Goal: Task Accomplishment & Management: Use online tool/utility

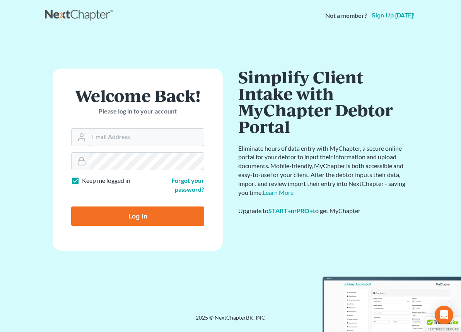
type input "[EMAIL_ADDRESS][DOMAIN_NAME]"
click at [146, 225] on input "Log In" at bounding box center [137, 215] width 133 height 19
type input "Thinking..."
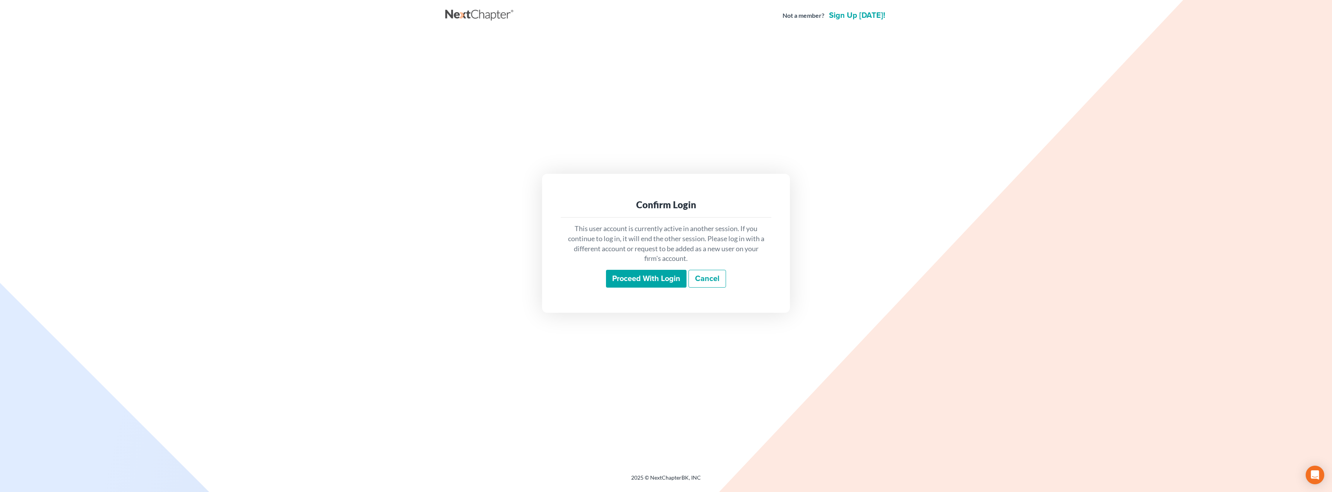
click at [461, 280] on input "Proceed with login" at bounding box center [646, 279] width 81 height 18
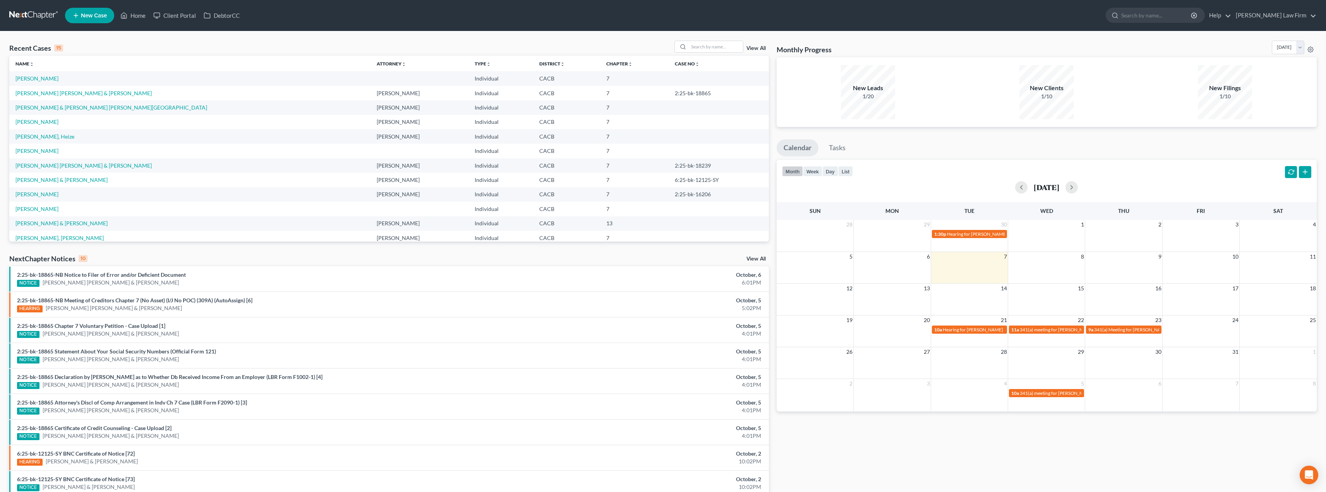
click at [177, 280] on div "NOTICE [PERSON_NAME] [PERSON_NAME] & [PERSON_NAME]" at bounding box center [263, 283] width 493 height 8
click at [710, 44] on input "search" at bounding box center [716, 46] width 54 height 11
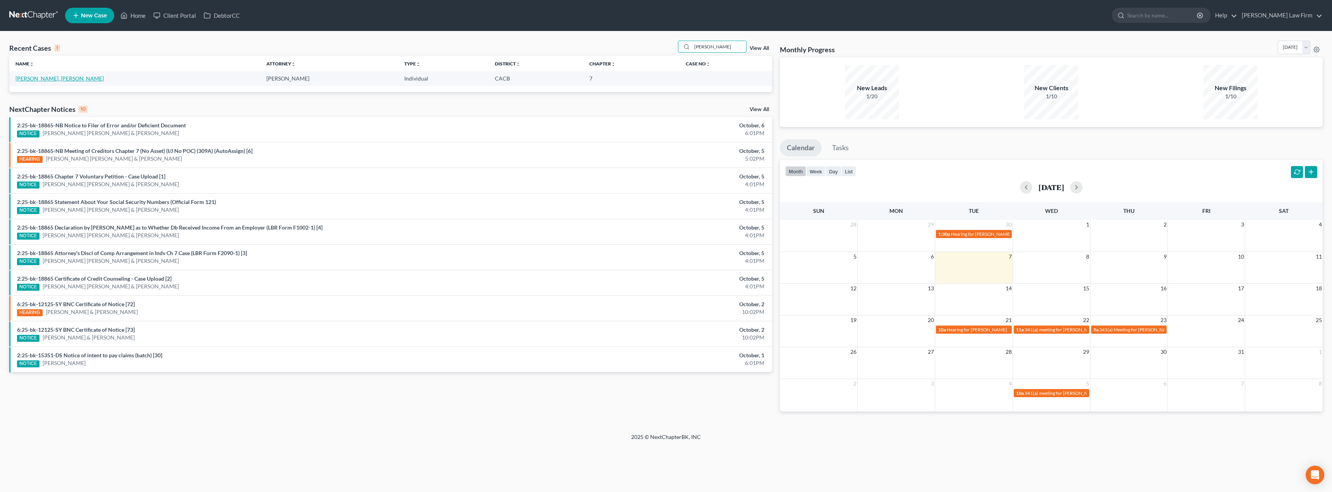
type input "[PERSON_NAME]"
click at [46, 76] on link "[PERSON_NAME], [PERSON_NAME]" at bounding box center [59, 78] width 88 height 7
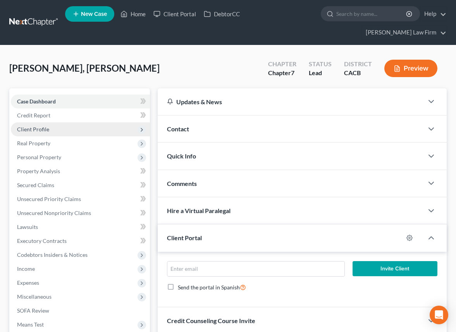
click at [35, 126] on span "Client Profile" at bounding box center [33, 129] width 32 height 7
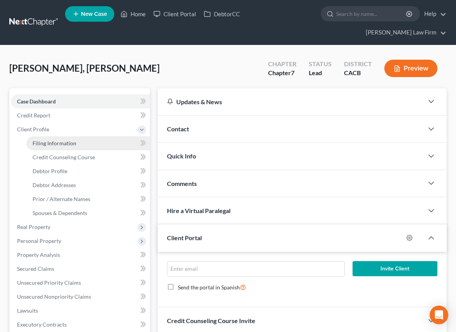
click at [44, 146] on span "Filing Information" at bounding box center [55, 143] width 44 height 7
select select "1"
select select "0"
select select "4"
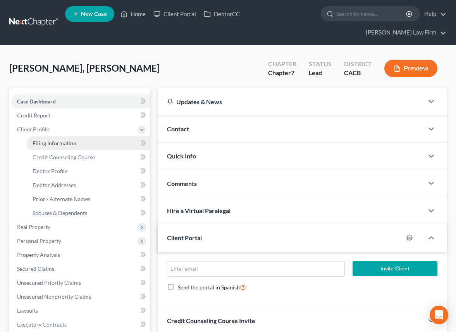
select select "0"
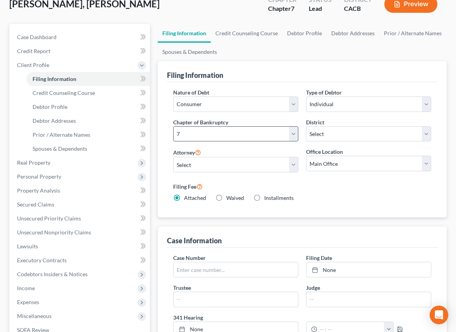
scroll to position [42, 0]
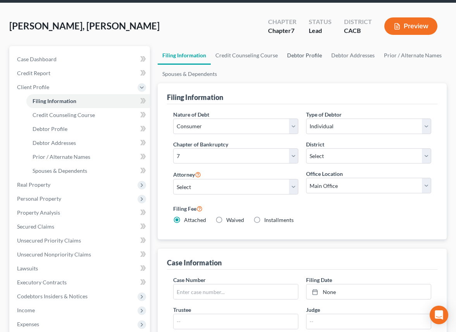
click at [301, 56] on link "Debtor Profile" at bounding box center [304, 55] width 44 height 19
select select "1"
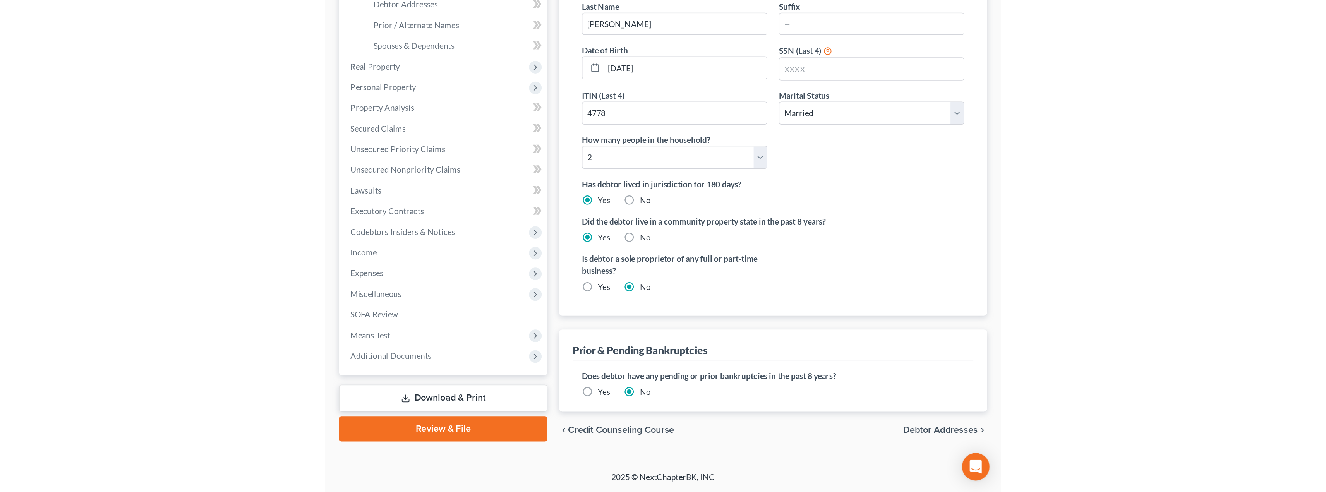
scroll to position [3, 0]
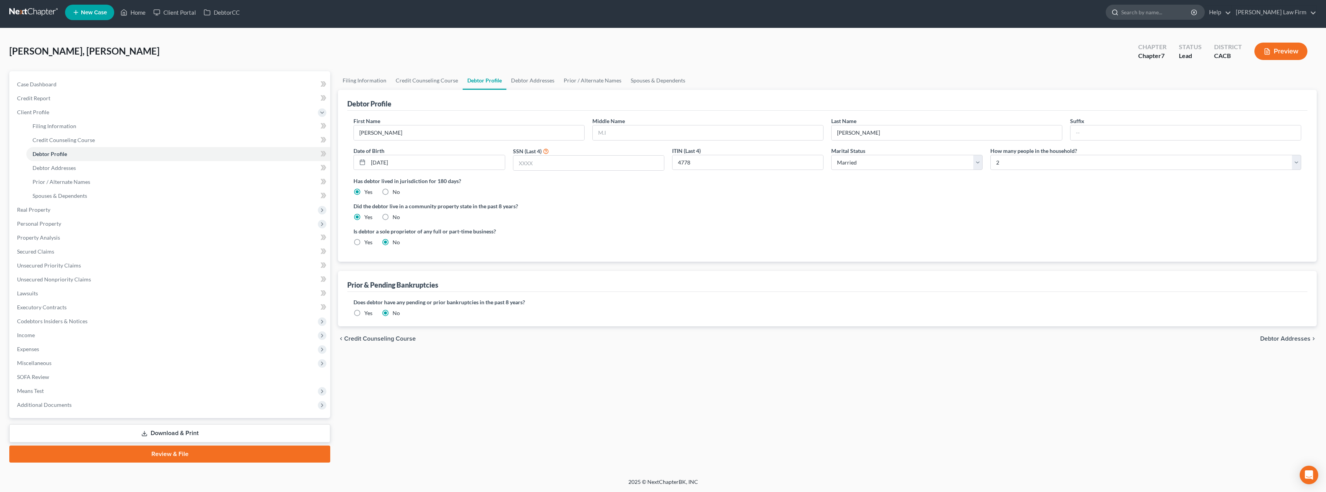
click at [1151, 14] on input "search" at bounding box center [1156, 12] width 71 height 14
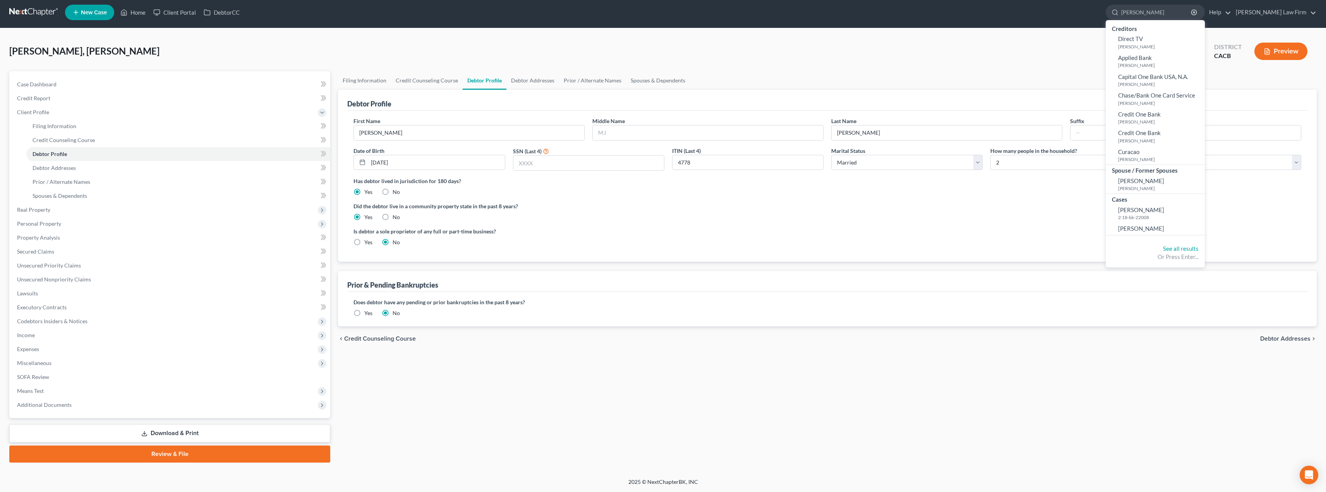
type input "[PERSON_NAME]"
click at [1141, 228] on span "[PERSON_NAME]" at bounding box center [1141, 228] width 46 height 7
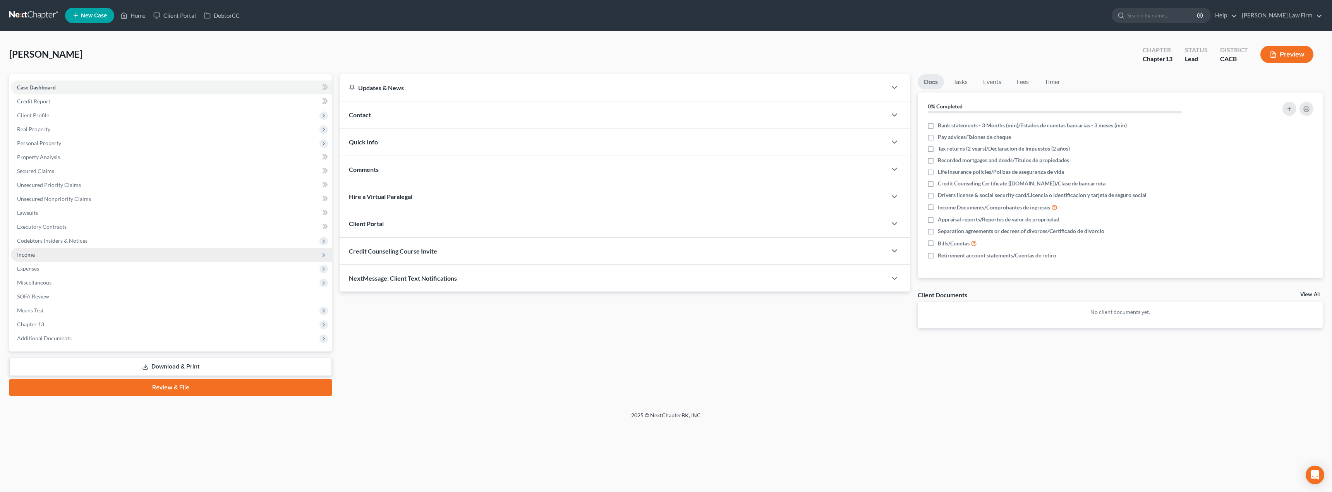
click at [43, 253] on span "Income" at bounding box center [171, 255] width 321 height 14
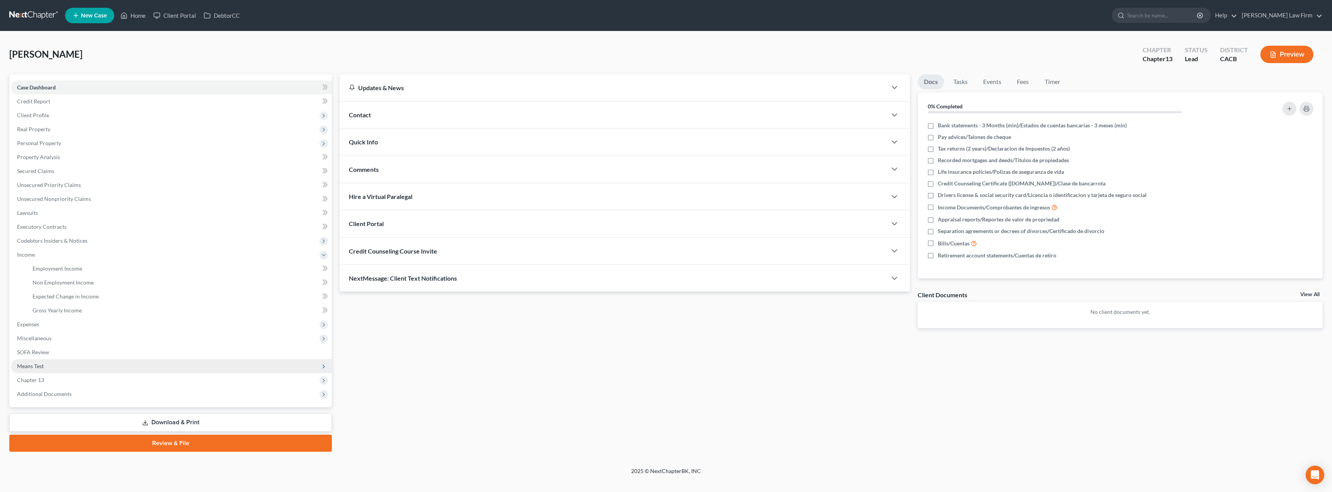
click at [62, 372] on span "Means Test" at bounding box center [171, 366] width 321 height 14
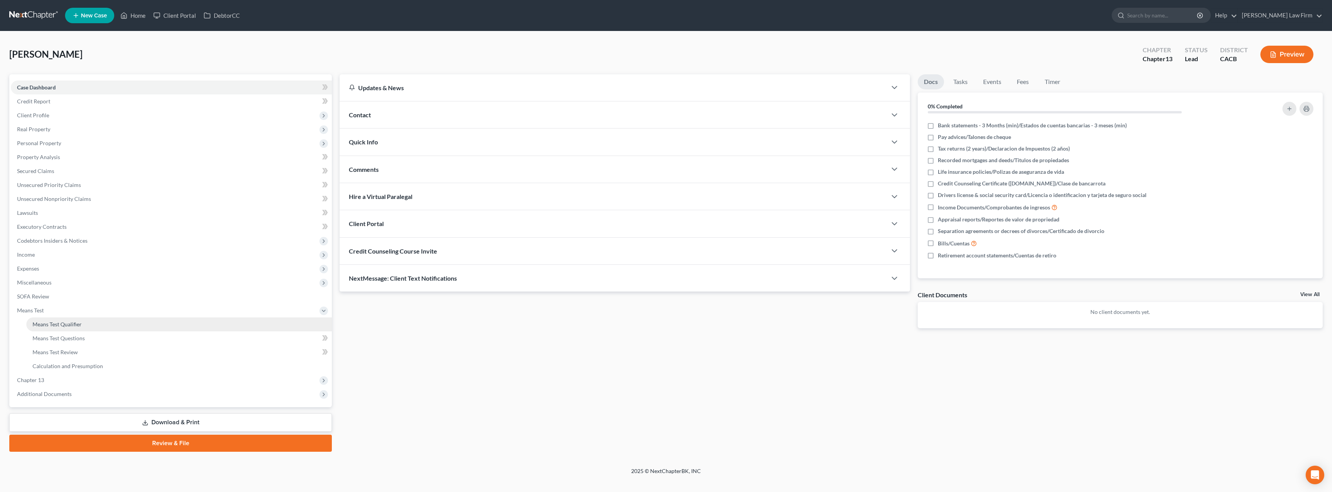
click at [73, 327] on span "Means Test Qualifier" at bounding box center [57, 324] width 49 height 7
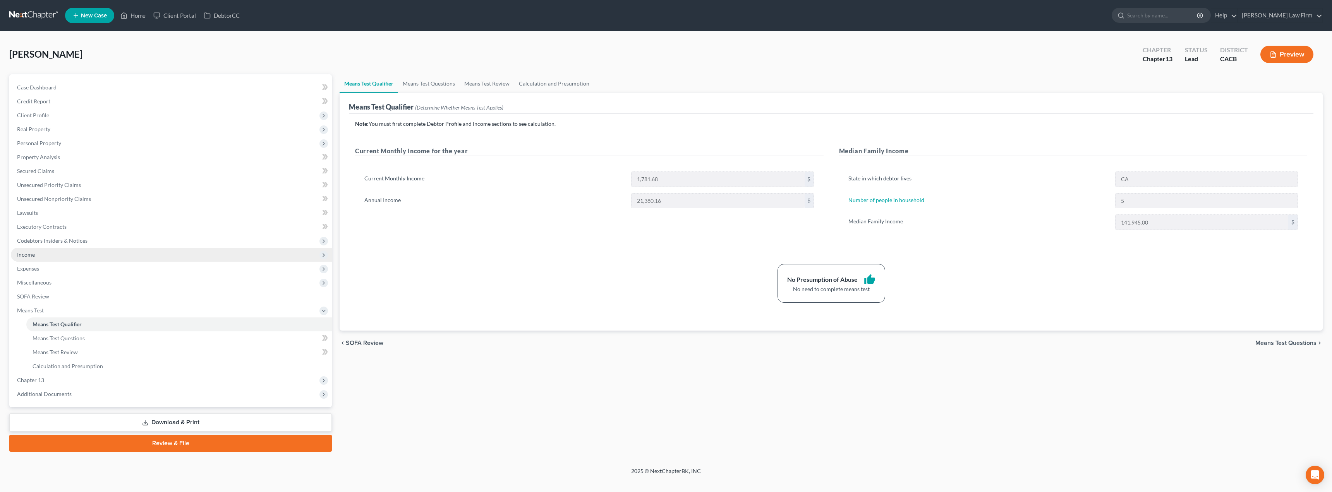
click at [57, 255] on span "Income" at bounding box center [171, 255] width 321 height 14
click at [60, 269] on span "Employment Income" at bounding box center [58, 268] width 50 height 7
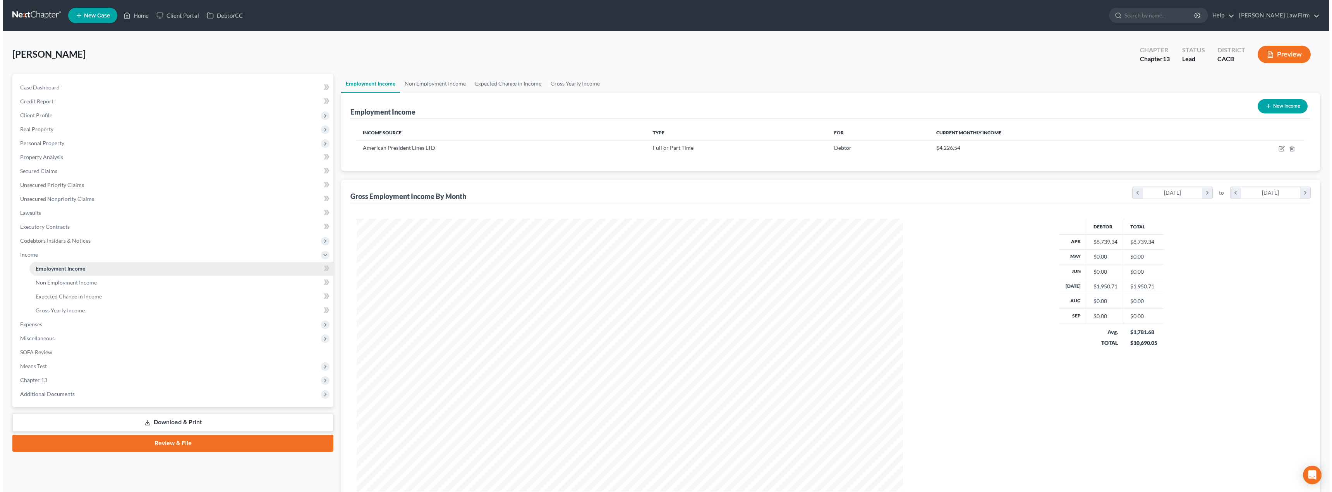
scroll to position [386891, 386602]
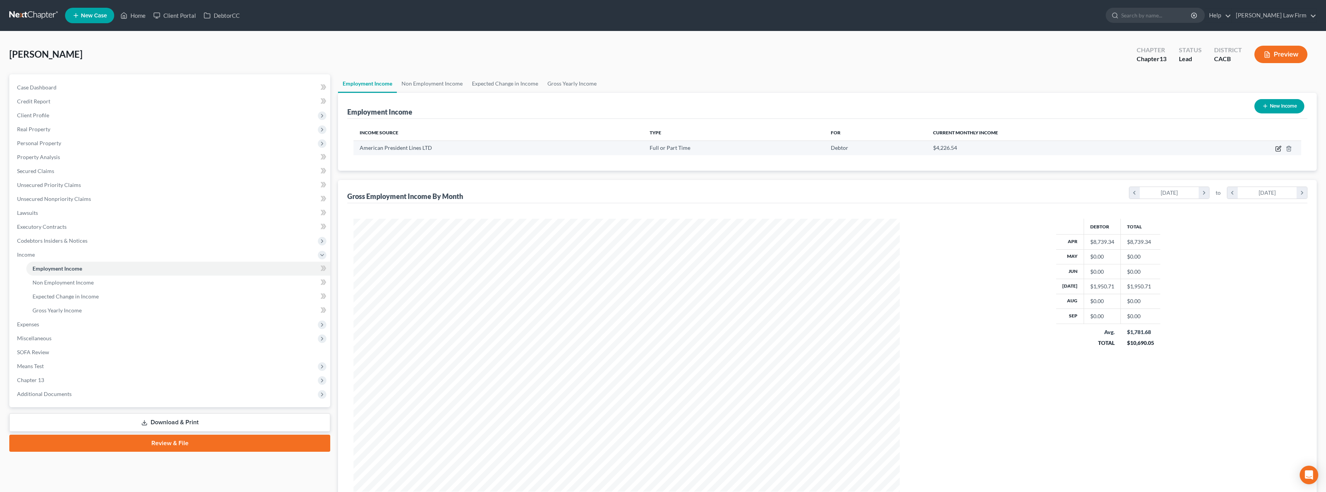
click at [1280, 150] on icon "button" at bounding box center [1278, 149] width 6 height 6
select select "0"
select select "48"
select select "2"
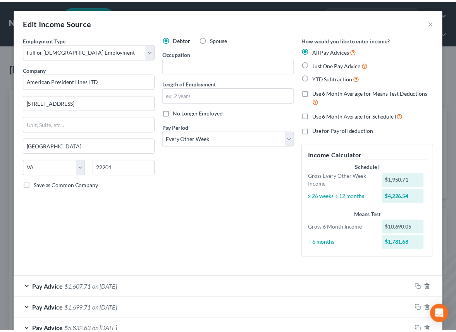
scroll to position [387033, 386886]
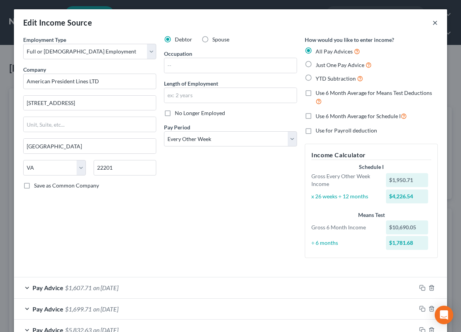
click at [433, 23] on button "×" at bounding box center [435, 22] width 5 height 9
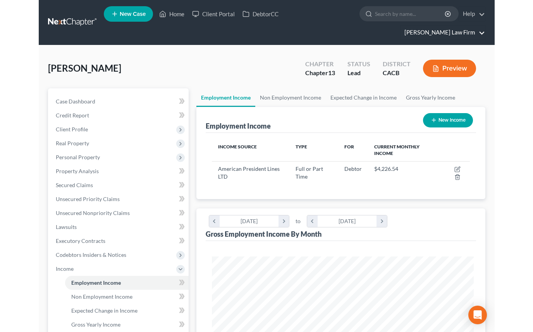
scroll to position [387035, 386890]
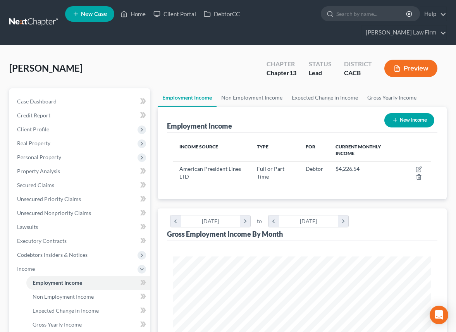
click at [285, 122] on div "Employment Income New Income" at bounding box center [302, 120] width 270 height 26
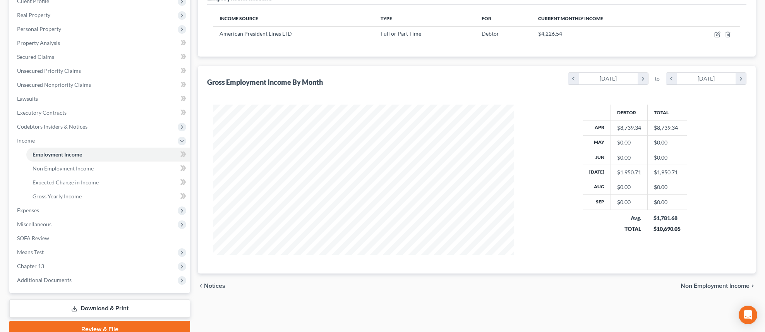
scroll to position [116, 0]
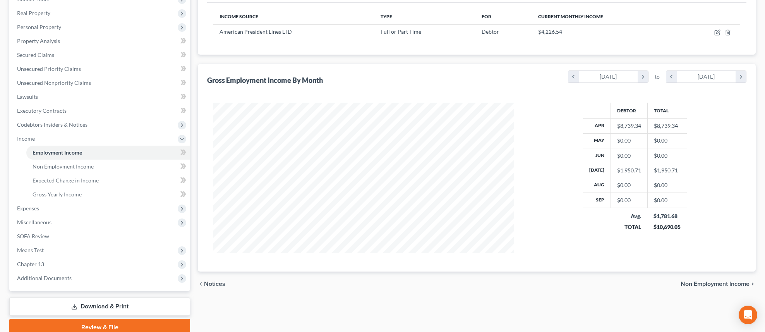
click at [631, 169] on div "$1,950.71" at bounding box center [629, 170] width 24 height 8
click at [575, 74] on icon "chevron_left" at bounding box center [573, 77] width 10 height 12
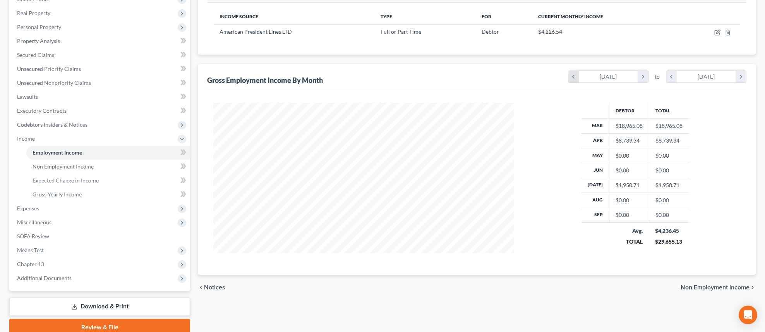
click at [575, 74] on icon "chevron_left" at bounding box center [573, 77] width 10 height 12
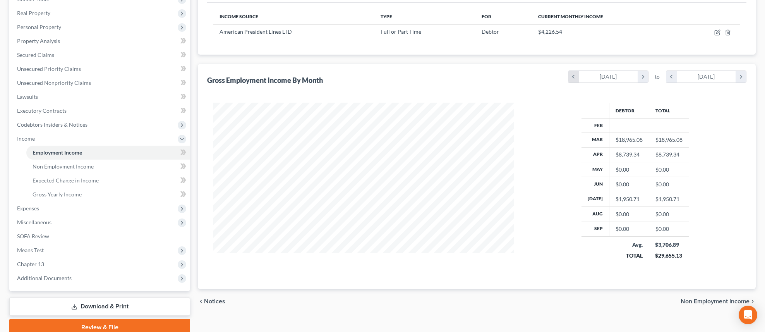
scroll to position [168, 317]
click at [674, 78] on icon "chevron_left" at bounding box center [671, 77] width 10 height 12
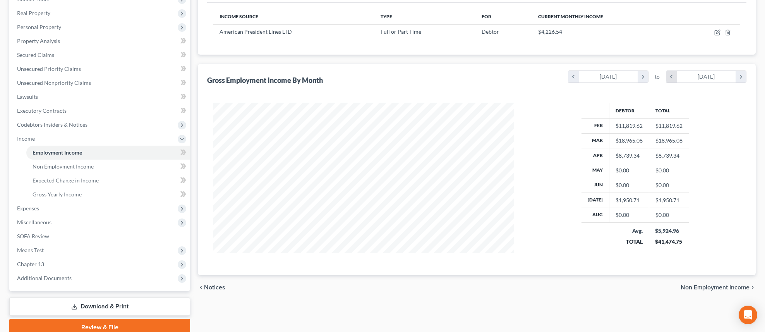
scroll to position [387010, 386847]
click at [674, 78] on icon "chevron_left" at bounding box center [671, 77] width 10 height 12
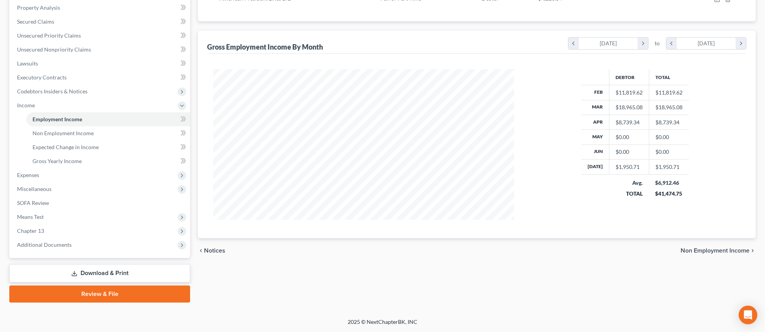
scroll to position [0, 0]
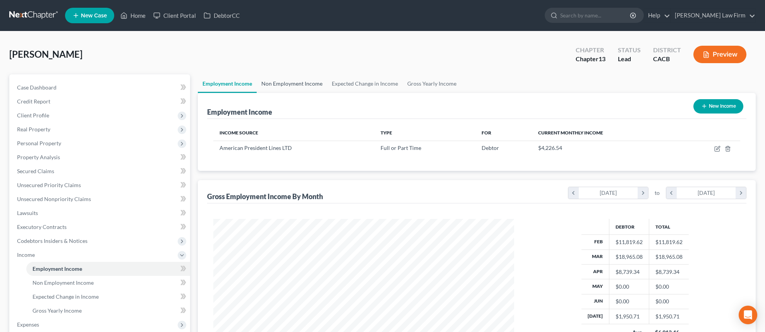
click at [279, 78] on link "Non Employment Income" at bounding box center [292, 83] width 70 height 19
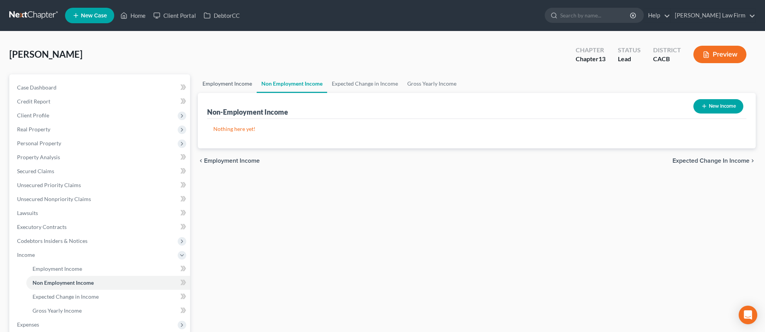
click at [216, 82] on link "Employment Income" at bounding box center [227, 83] width 59 height 19
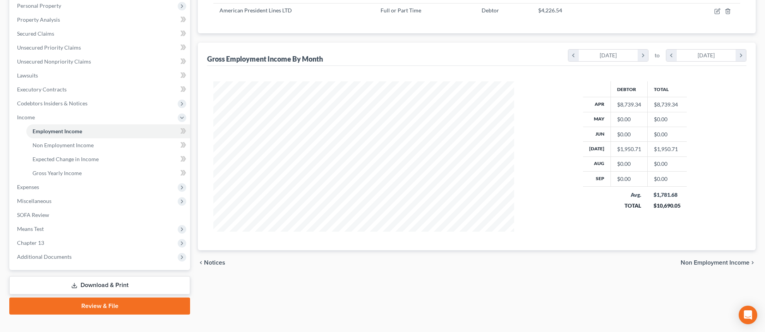
scroll to position [149, 0]
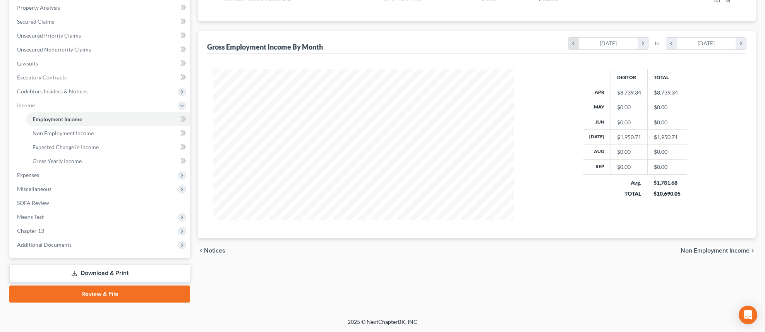
click at [576, 41] on icon "chevron_left" at bounding box center [573, 44] width 10 height 12
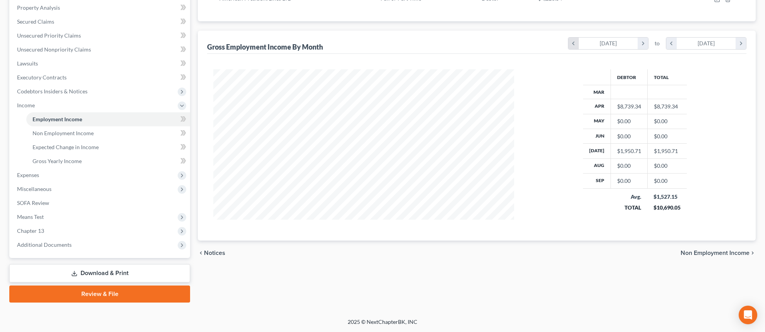
scroll to position [0, 0]
click at [576, 41] on icon "chevron_left" at bounding box center [573, 44] width 10 height 12
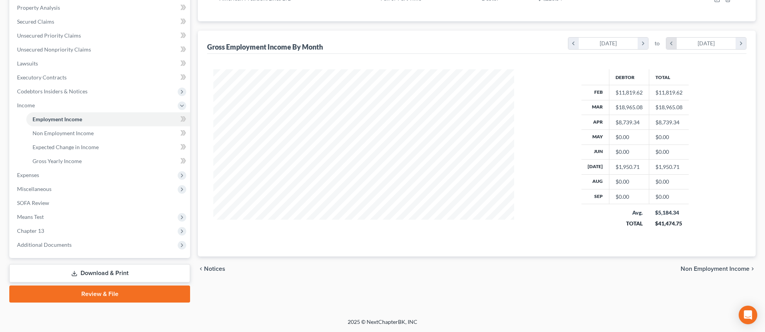
click at [673, 48] on icon "chevron_left" at bounding box center [671, 44] width 10 height 12
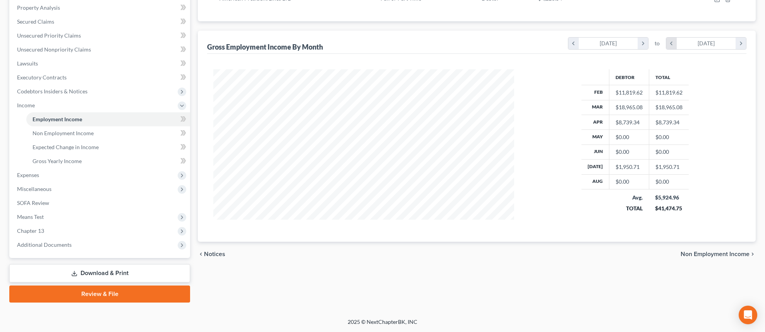
click at [673, 48] on icon "chevron_left" at bounding box center [671, 44] width 10 height 12
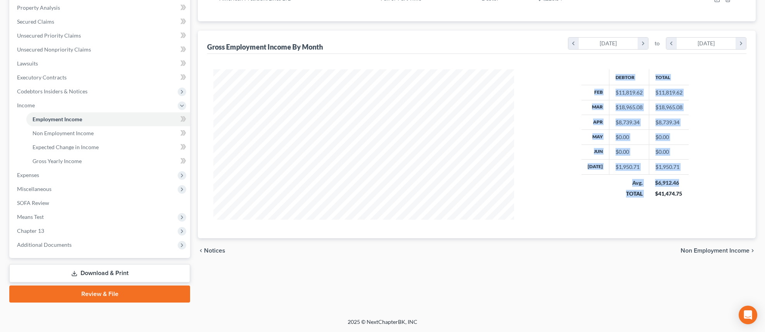
drag, startPoint x: 693, startPoint y: 175, endPoint x: 578, endPoint y: 84, distance: 145.8
click at [578, 84] on div "Debtor Total Feb $11,819.62 $11,819.62 Mar $18,965.08 $18,965.08 Apr $8,739.34 …" at bounding box center [635, 144] width 226 height 150
click at [622, 212] on div "Debtor Total Feb $11,819.62 $11,819.62 Mar $18,965.08 $18,965.08 Apr $8,739.34 …" at bounding box center [635, 144] width 107 height 150
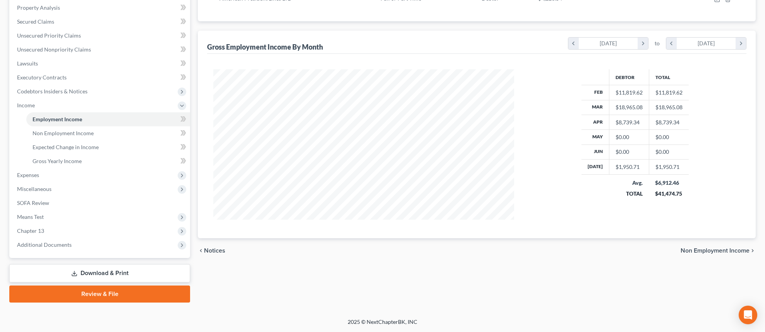
click at [284, 243] on div "chevron_left Notices Non Employment Income chevron_right" at bounding box center [477, 250] width 558 height 25
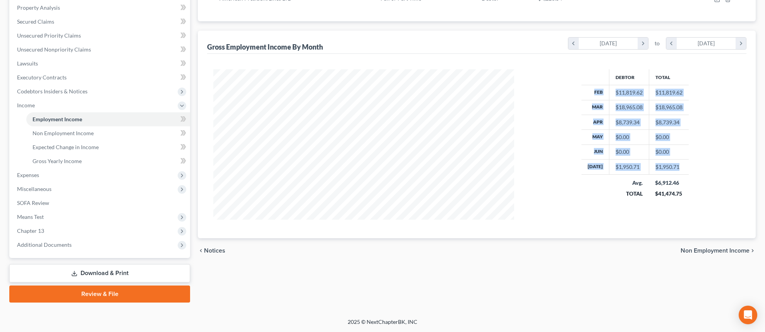
drag, startPoint x: 684, startPoint y: 168, endPoint x: 576, endPoint y: 87, distance: 135.2
click at [576, 87] on div "Debtor Total Feb $11,819.62 $11,819.62 Mar $18,965.08 $18,965.08 Apr $8,739.34 …" at bounding box center [635, 144] width 226 height 150
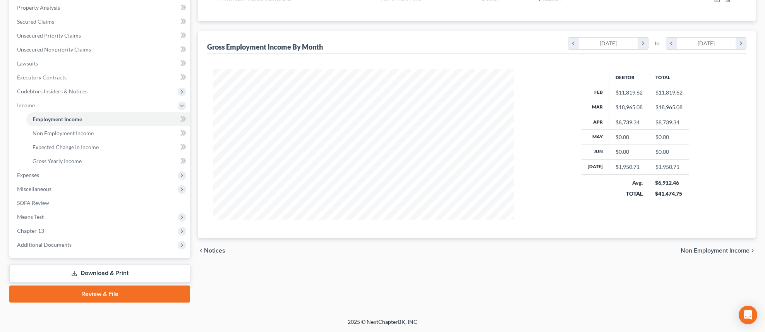
click at [611, 178] on td "Avg. TOTAL" at bounding box center [629, 187] width 40 height 27
drag, startPoint x: 683, startPoint y: 182, endPoint x: 652, endPoint y: 180, distance: 30.6
click at [652, 180] on td "$6,912.46 $41,474.75" at bounding box center [669, 187] width 40 height 27
click at [683, 194] on td "$6,912.46 $41,474.75" at bounding box center [669, 187] width 40 height 27
drag, startPoint x: 683, startPoint y: 194, endPoint x: 760, endPoint y: 248, distance: 94.2
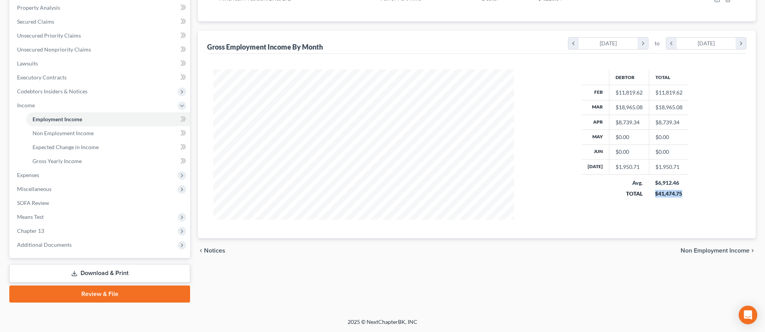
click at [651, 195] on td "$6,912.46 $41,474.75" at bounding box center [669, 187] width 40 height 27
click at [267, 234] on div "Debtor Total Feb $11,819.62 $11,819.62 Mar $18,965.08 $18,965.08 Apr $8,739.34 …" at bounding box center [476, 146] width 539 height 184
